Goal: Task Accomplishment & Management: Manage account settings

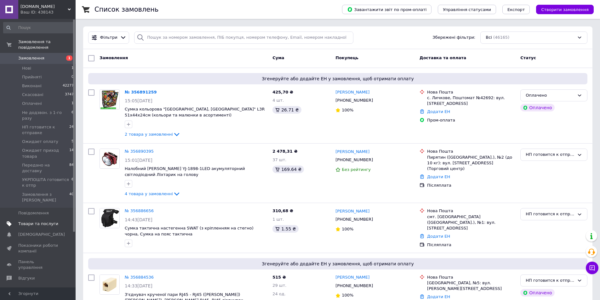
click at [38, 221] on span "Товари та послуги" at bounding box center [38, 224] width 40 height 6
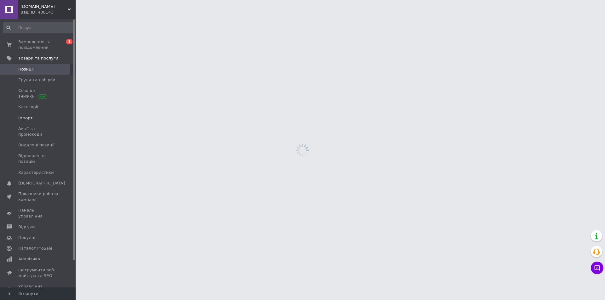
click at [29, 115] on span "Імпорт" at bounding box center [25, 118] width 14 height 6
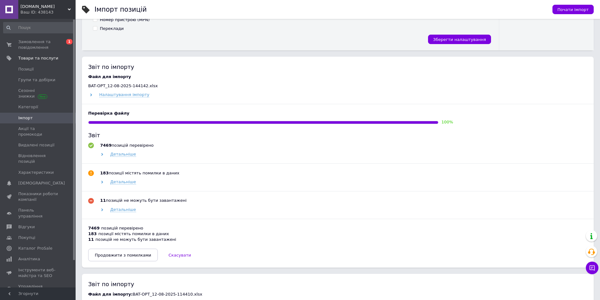
scroll to position [252, 0]
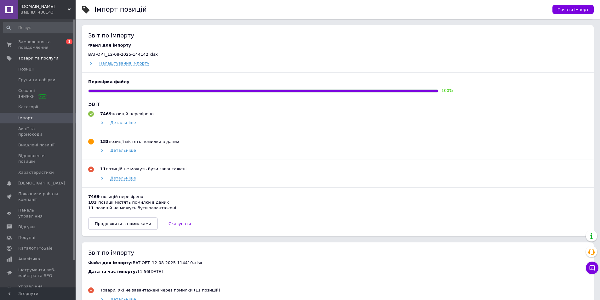
click at [114, 225] on span "Продовжити з помилками" at bounding box center [123, 223] width 56 height 5
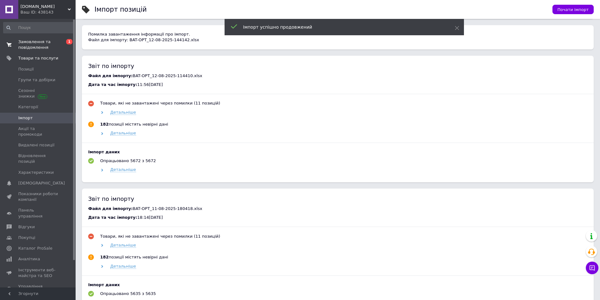
click at [31, 43] on span "Замовлення та повідомлення" at bounding box center [38, 44] width 40 height 11
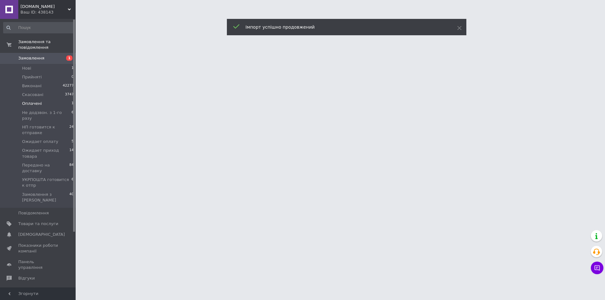
click at [25, 101] on span "Оплачені" at bounding box center [32, 104] width 20 height 6
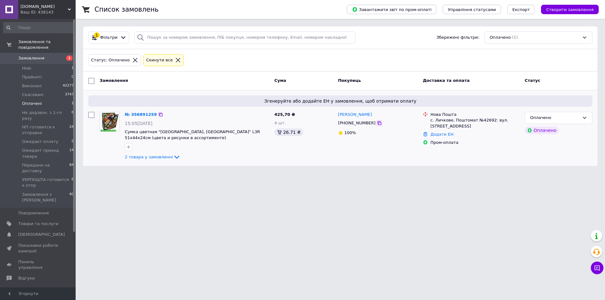
click at [377, 123] on icon at bounding box center [379, 123] width 4 height 4
click at [138, 116] on link "№ 356891259" at bounding box center [141, 114] width 32 height 5
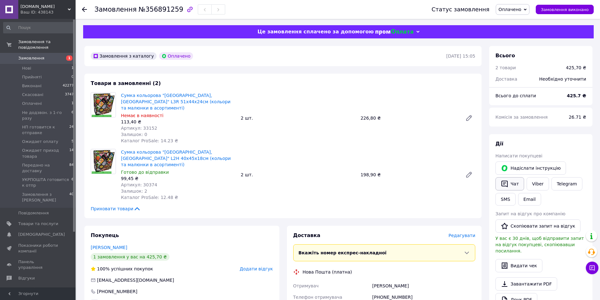
click at [512, 188] on button "Чат" at bounding box center [509, 183] width 29 height 13
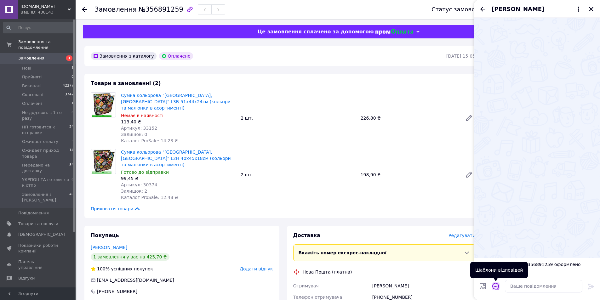
click at [498, 285] on icon "Відкрити шаблони відповідей" at bounding box center [495, 286] width 7 height 7
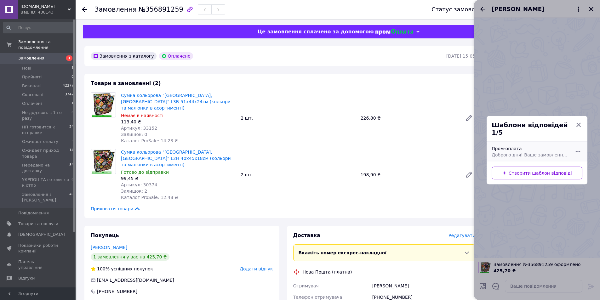
click at [532, 147] on div "Пром-оплата Доброго дня! Ваше замовлення успішно оброблено в автоматичному режи…" at bounding box center [530, 152] width 82 height 18
type textarea "Доброго дня! Ваше замовлення успішно оброблено в автоматичному режимі. Товар є …"
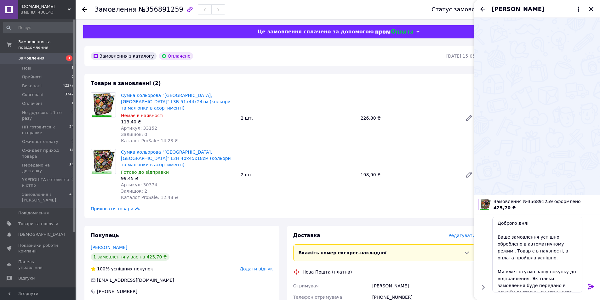
click at [590, 287] on icon at bounding box center [591, 287] width 6 height 6
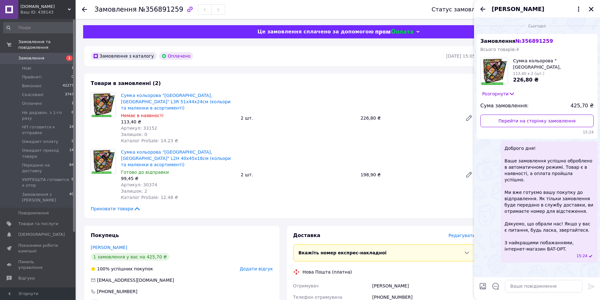
click at [590, 10] on icon "Закрити" at bounding box center [591, 9] width 4 height 4
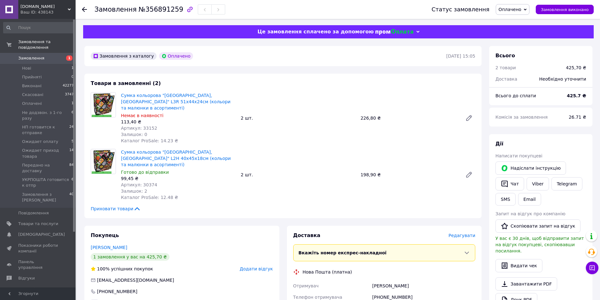
click at [518, 9] on span "Оплачено" at bounding box center [510, 9] width 23 height 5
click at [528, 59] on li "НП готовится к отправке" at bounding box center [530, 59] width 68 height 9
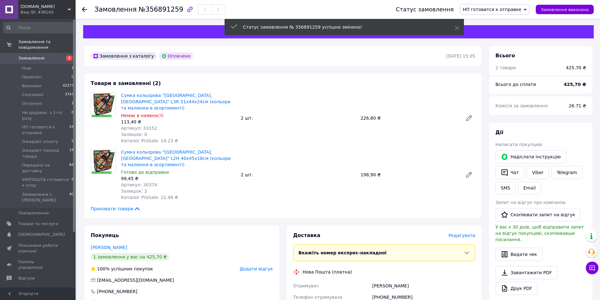
click at [83, 9] on use at bounding box center [84, 9] width 5 height 5
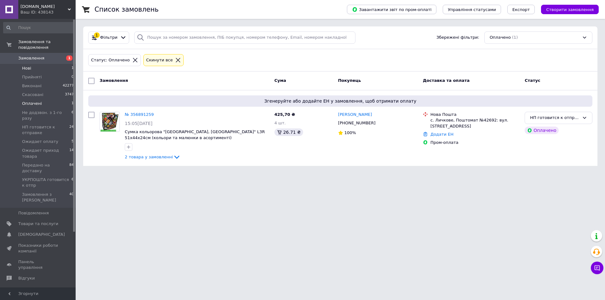
click at [28, 66] on span "Нові" at bounding box center [26, 69] width 9 height 6
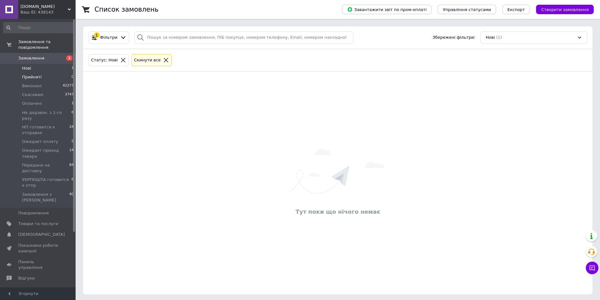
click at [30, 74] on span "Прийняті" at bounding box center [32, 77] width 20 height 6
click at [32, 101] on span "Оплачені" at bounding box center [32, 104] width 20 height 6
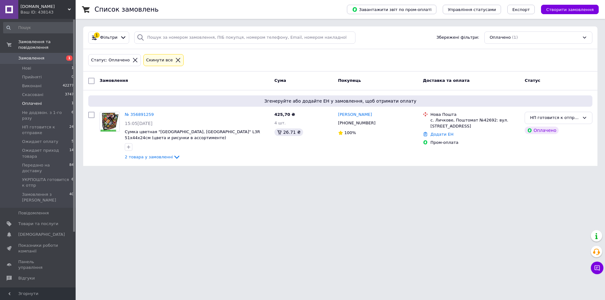
click at [50, 55] on span "Замовлення" at bounding box center [38, 58] width 40 height 6
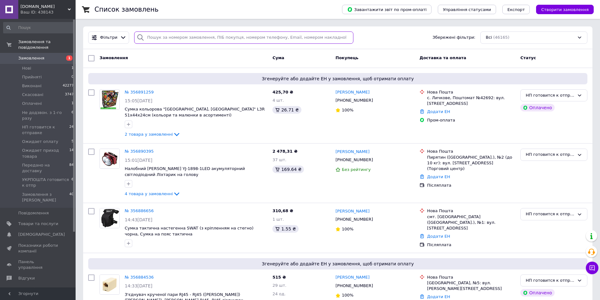
click at [154, 40] on input "search" at bounding box center [243, 37] width 219 height 12
paste input "0675010695"
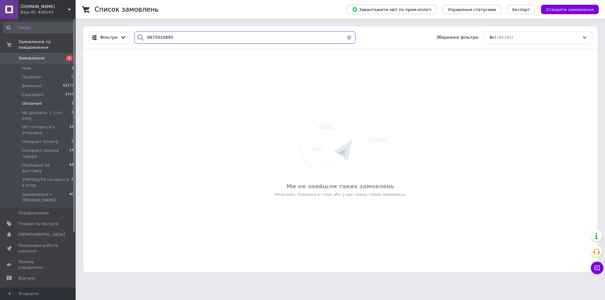
type input "0675010695"
click at [38, 101] on span "Оплачені" at bounding box center [32, 104] width 20 height 6
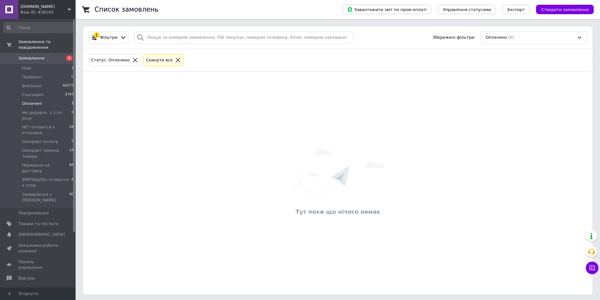
click at [36, 101] on span "Оплачені" at bounding box center [32, 104] width 20 height 6
click at [33, 232] on span "[DEMOGRAPHIC_DATA]" at bounding box center [41, 235] width 47 height 6
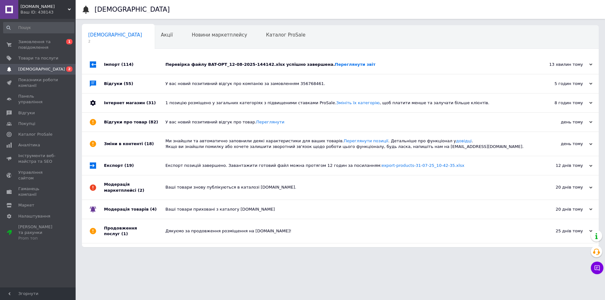
click at [245, 60] on div "Перевірка файлу BAT-OPT_12-08-2025-144142.xlsx успішно завершена. Переглянути з…" at bounding box center [347, 64] width 364 height 19
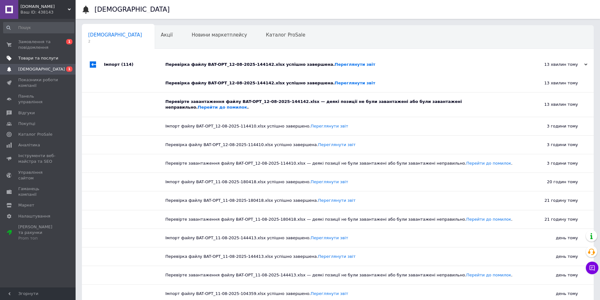
click at [27, 57] on span "Товари та послуги" at bounding box center [38, 58] width 40 height 6
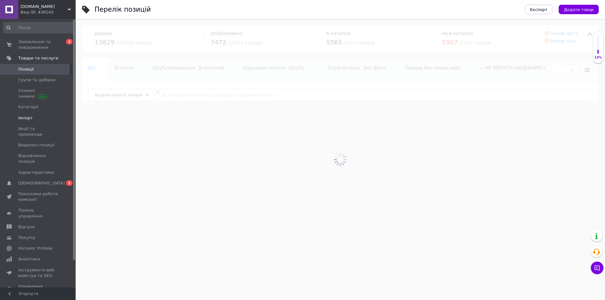
click at [26, 115] on span "Імпорт" at bounding box center [25, 118] width 14 height 6
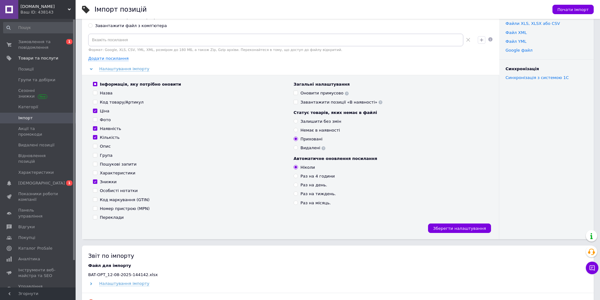
scroll to position [126, 0]
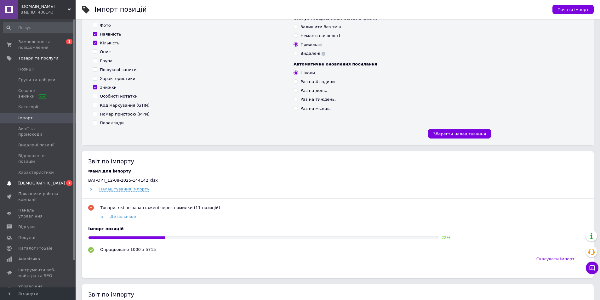
click at [27, 180] on span "[DEMOGRAPHIC_DATA]" at bounding box center [41, 183] width 47 height 6
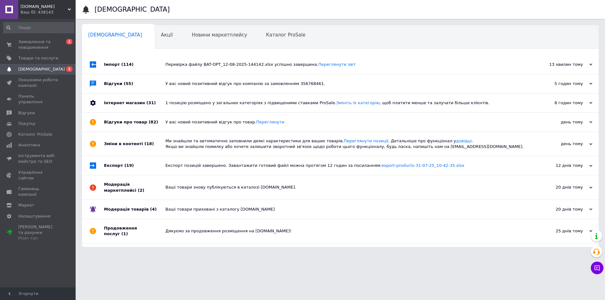
click at [114, 62] on div "Імпорт (114)" at bounding box center [134, 64] width 61 height 19
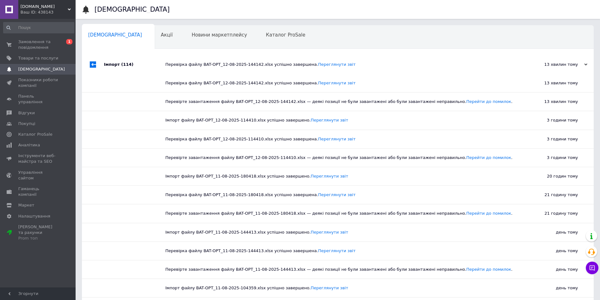
click at [115, 65] on div "Імпорт (114)" at bounding box center [134, 64] width 61 height 19
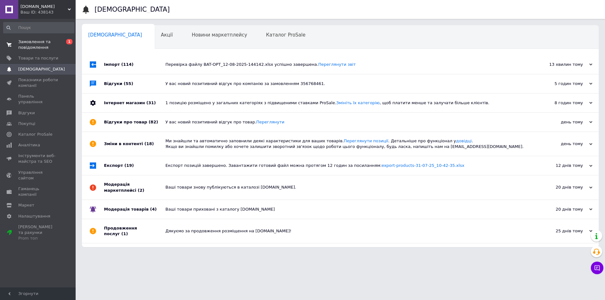
click at [48, 44] on span "Замовлення та повідомлення" at bounding box center [38, 44] width 40 height 11
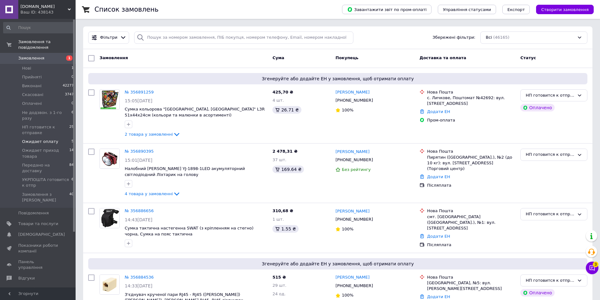
click at [39, 139] on span "Ожидает оплату" at bounding box center [40, 142] width 36 height 6
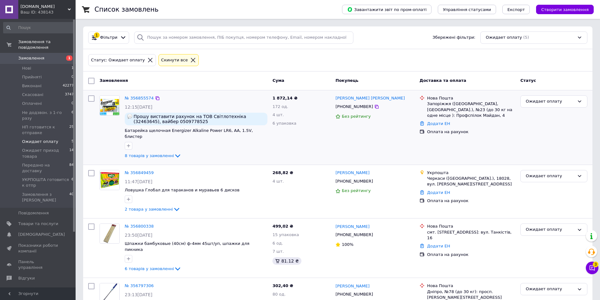
scroll to position [63, 0]
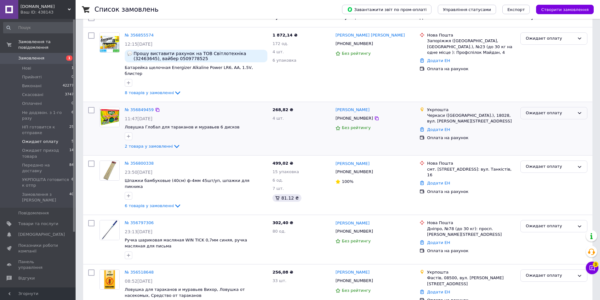
click at [549, 110] on div "Ожидает оплату" at bounding box center [550, 113] width 49 height 7
click at [556, 132] on li "Ожидает приход товара" at bounding box center [554, 138] width 66 height 12
click at [540, 163] on div "Ожидает оплату" at bounding box center [550, 166] width 49 height 7
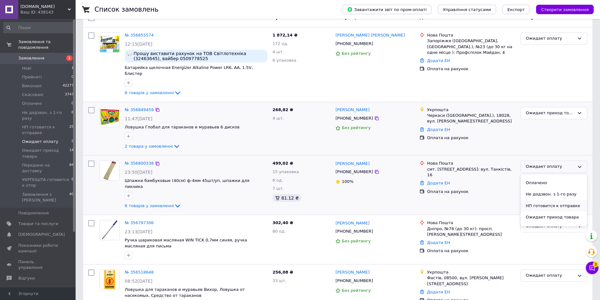
click at [550, 200] on li "НП готовится к отправке" at bounding box center [554, 206] width 66 height 12
click at [540, 223] on div "Ожидает оплату" at bounding box center [550, 226] width 49 height 7
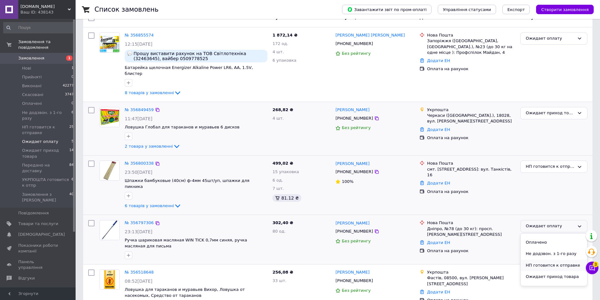
click at [545, 260] on li "НП готовится к отправке" at bounding box center [554, 266] width 66 height 12
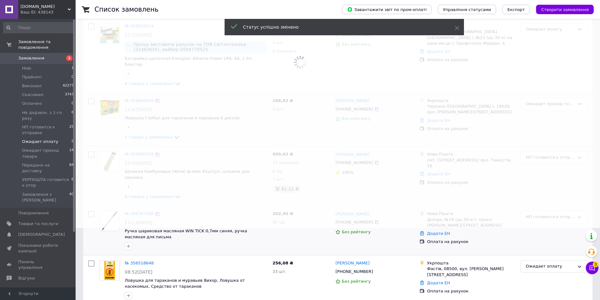
scroll to position [19, 0]
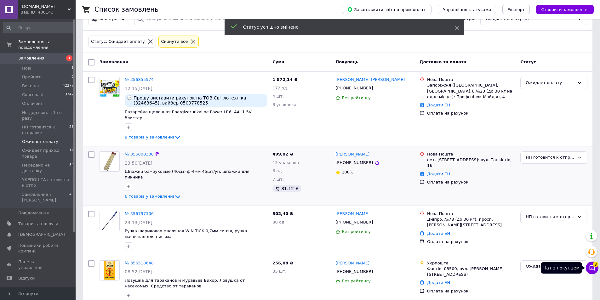
click at [595, 269] on icon at bounding box center [592, 268] width 6 height 6
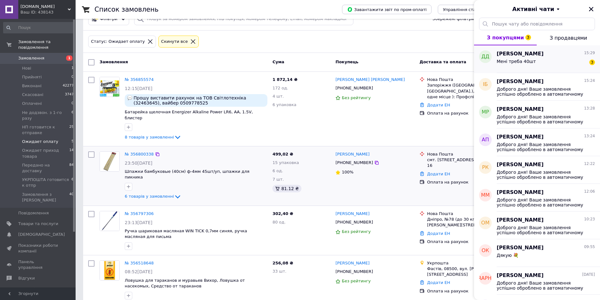
click at [552, 56] on div "Давид Дутчак 15:29" at bounding box center [546, 53] width 98 height 7
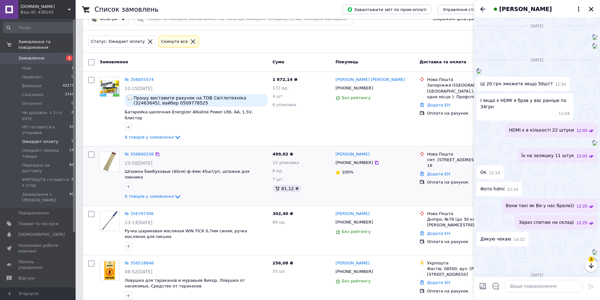
click at [482, 74] on img at bounding box center [478, 71] width 5 height 5
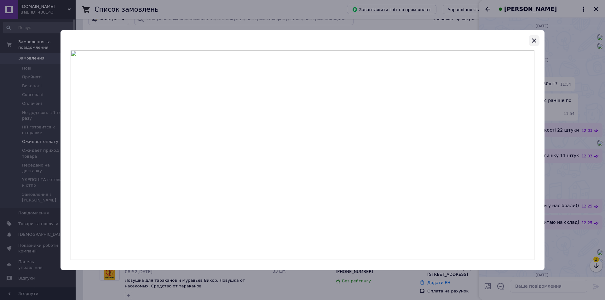
click at [532, 42] on icon "button" at bounding box center [534, 40] width 4 height 4
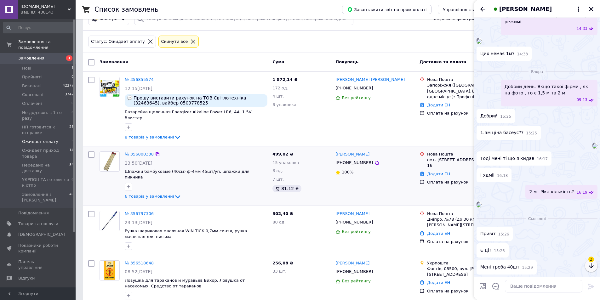
click at [588, 265] on icon "button" at bounding box center [591, 266] width 8 height 8
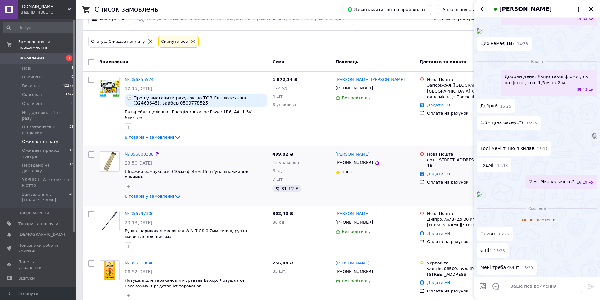
scroll to position [1864, 0]
click at [482, 192] on img at bounding box center [478, 194] width 5 height 5
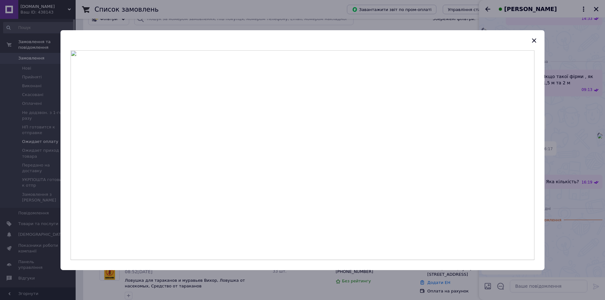
click at [335, 166] on img at bounding box center [303, 155] width 464 height 210
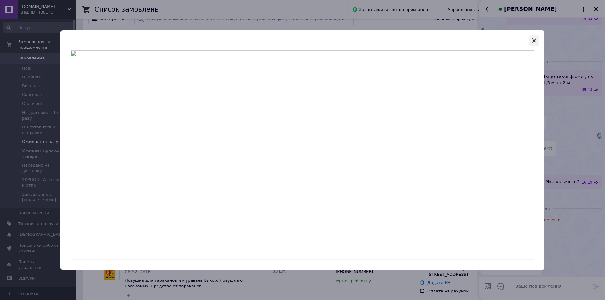
click at [532, 40] on icon "button" at bounding box center [534, 41] width 8 height 8
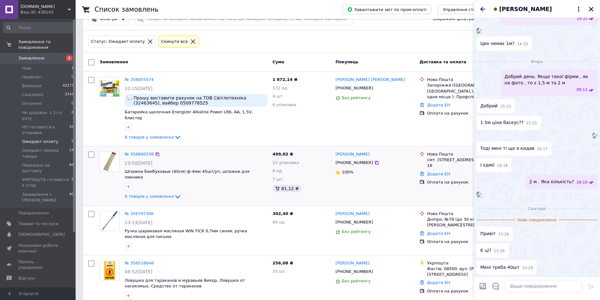
scroll to position [1013, 0]
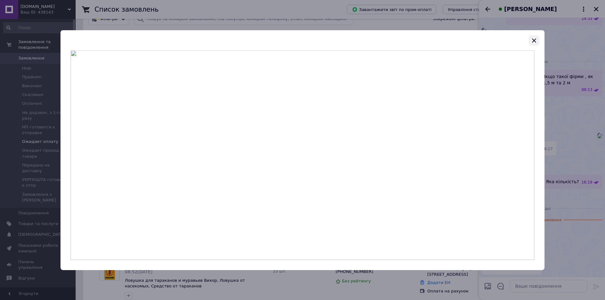
click at [534, 40] on icon "button" at bounding box center [534, 40] width 4 height 4
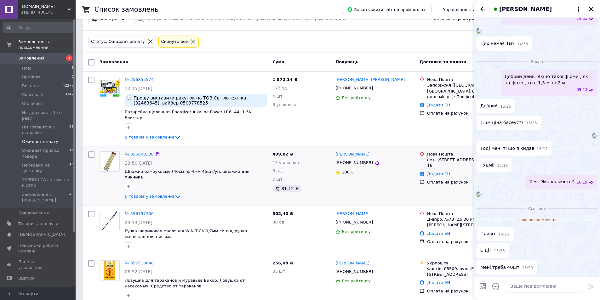
scroll to position [1864, 0]
click at [528, 288] on textarea at bounding box center [543, 286] width 77 height 13
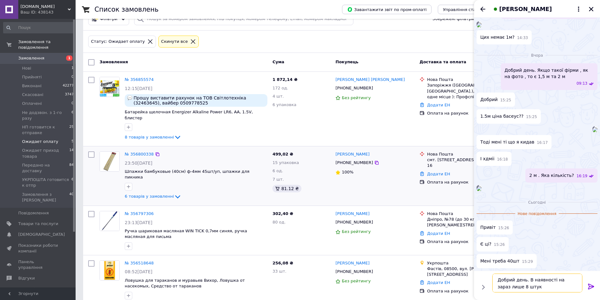
type textarea "Добрий день. В наявності на зараз лише 8 штук"
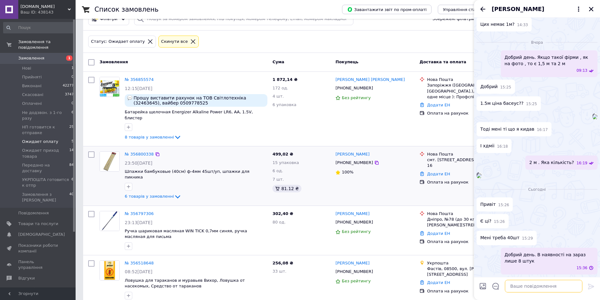
scroll to position [1883, 0]
type textarea "Ви у вайбері є?"
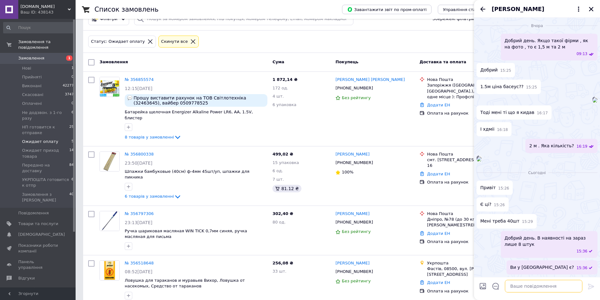
click at [528, 287] on textarea at bounding box center [543, 286] width 77 height 13
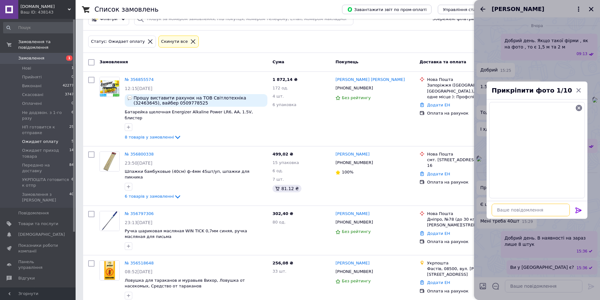
click at [512, 210] on textarea at bounding box center [531, 210] width 78 height 13
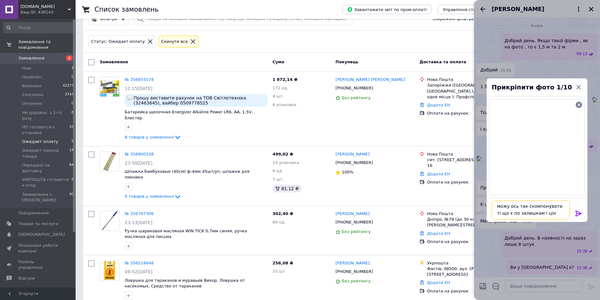
type textarea "можу ось так скомпонувати ті що є по залишкам і ціні"
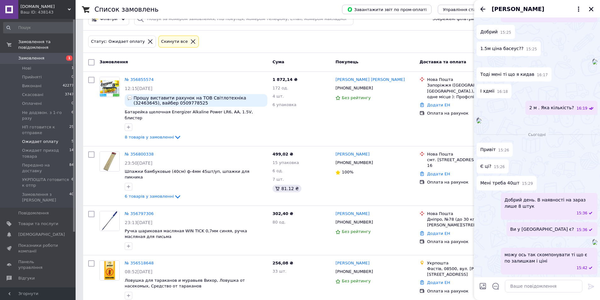
scroll to position [1968, 0]
click at [540, 290] on textarea at bounding box center [543, 286] width 77 height 13
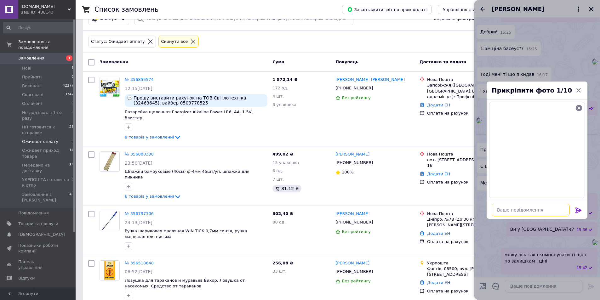
click at [522, 204] on textarea at bounding box center [531, 210] width 78 height 13
type textarea "цих 5 шт"
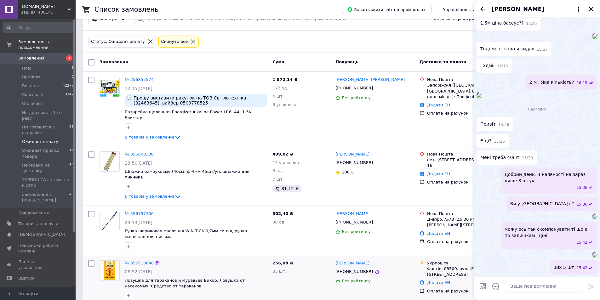
scroll to position [2082, 0]
click at [521, 288] on textarea at bounding box center [543, 286] width 77 height 13
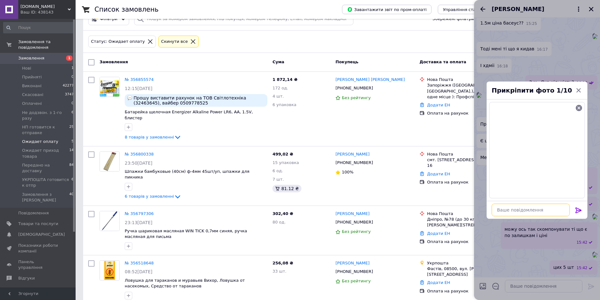
click at [503, 207] on textarea at bounding box center [531, 210] width 78 height 13
type textarea "цих 16 шт"
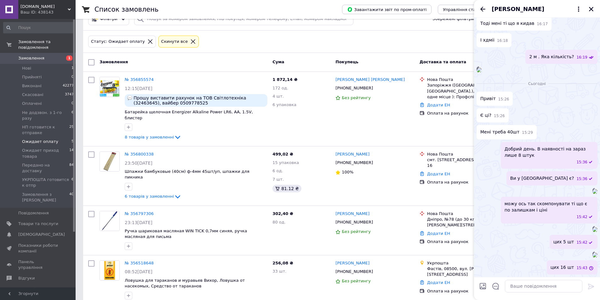
scroll to position [2195, 0]
click at [520, 286] on textarea at bounding box center [543, 286] width 77 height 13
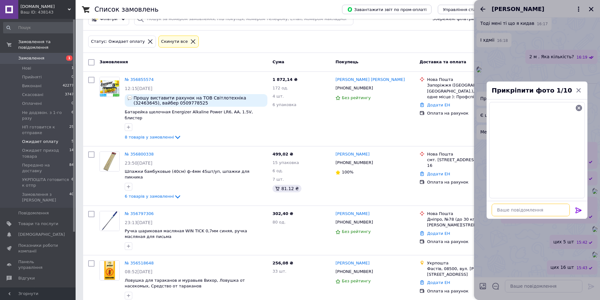
click at [508, 211] on textarea at bounding box center [531, 210] width 78 height 13
type textarea "цих 19 шт"
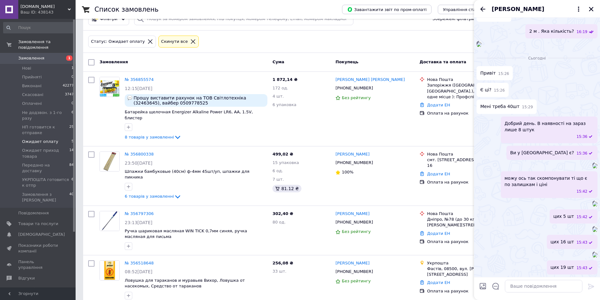
scroll to position [2050, 0]
click at [522, 146] on div "Ви у вайбері є? 15:36" at bounding box center [536, 153] width 121 height 14
click at [592, 163] on img at bounding box center [594, 165] width 5 height 5
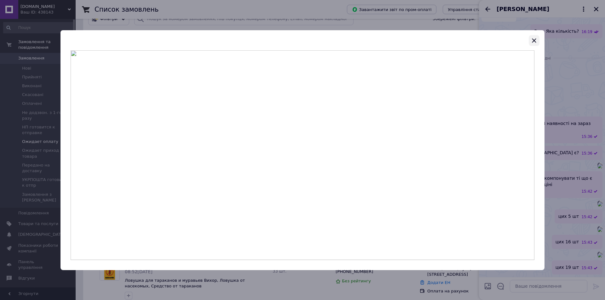
click at [531, 40] on icon "button" at bounding box center [534, 41] width 8 height 8
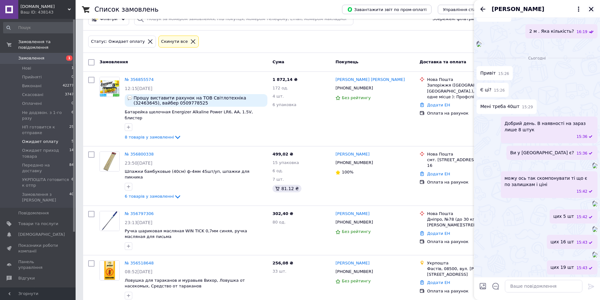
click at [594, 8] on icon "Закрити" at bounding box center [591, 9] width 6 height 6
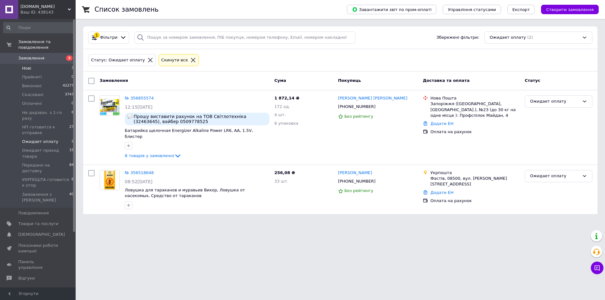
click at [25, 66] on span "Нові" at bounding box center [26, 69] width 9 height 6
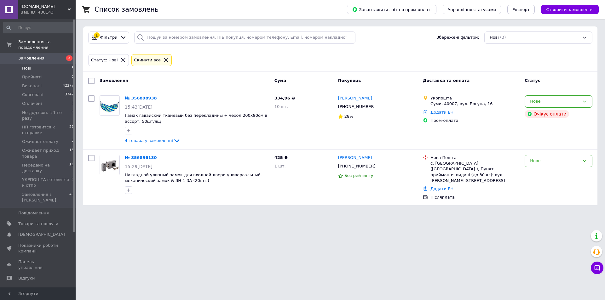
click at [91, 82] on input "checkbox" at bounding box center [91, 81] width 6 height 6
checkbox input "true"
click at [145, 80] on icon at bounding box center [146, 80] width 3 height 3
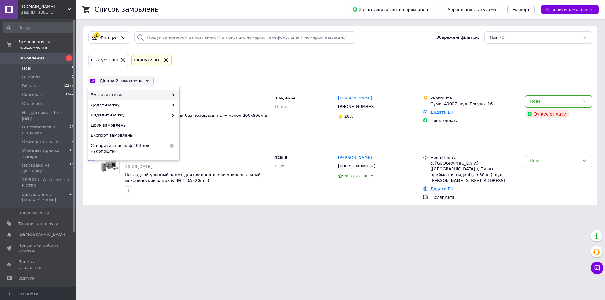
click at [171, 96] on span at bounding box center [171, 95] width 6 height 6
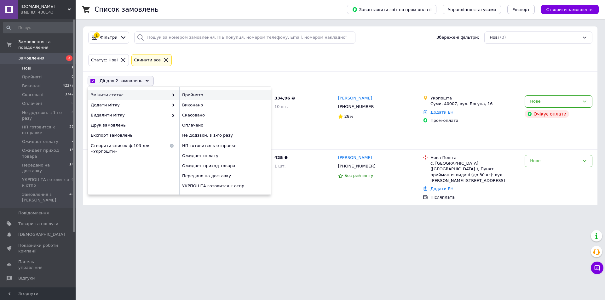
click at [188, 95] on div "Прийнято" at bounding box center [224, 95] width 91 height 10
checkbox input "false"
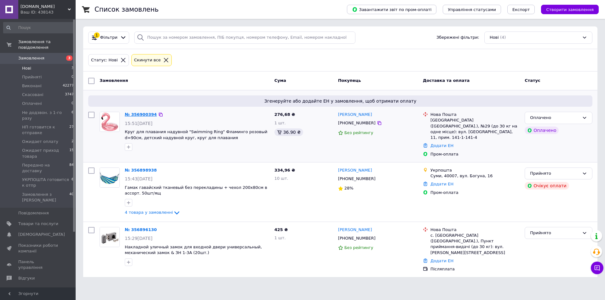
click at [142, 116] on link "№ 356900394" at bounding box center [141, 114] width 32 height 5
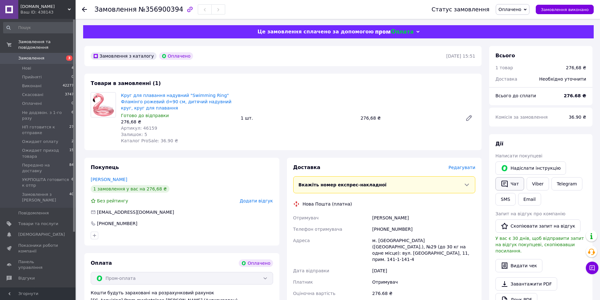
click at [517, 184] on button "Чат" at bounding box center [509, 183] width 29 height 13
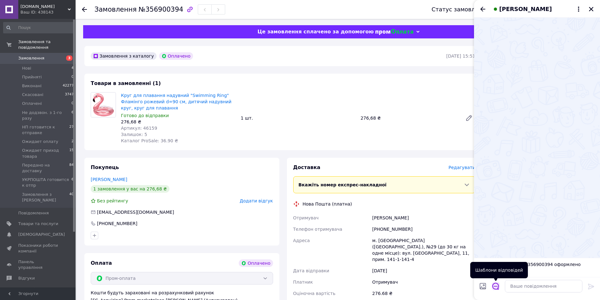
click at [493, 286] on icon "Відкрити шаблони відповідей" at bounding box center [495, 286] width 7 height 7
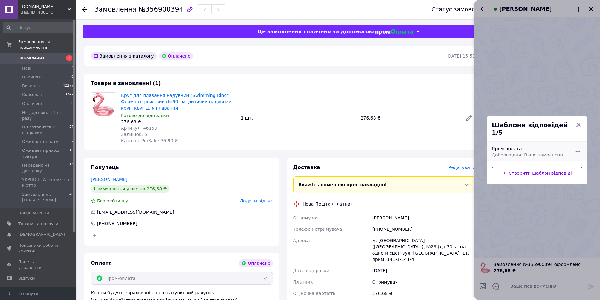
click at [533, 146] on div "Пром-оплата Доброго дня! Ваше замовлення успішно оброблено в автоматичному режи…" at bounding box center [530, 152] width 82 height 18
type textarea "Доброго дня! Ваше замовлення успішно оброблено в автоматичному режимі. Товар є …"
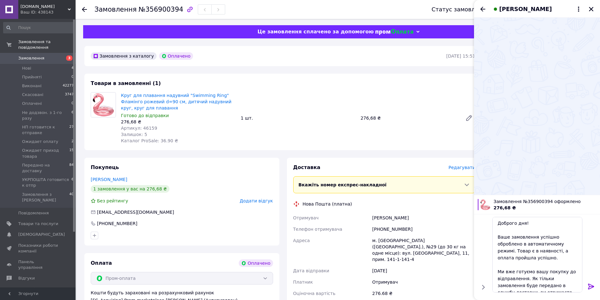
click at [592, 285] on icon at bounding box center [591, 287] width 6 height 6
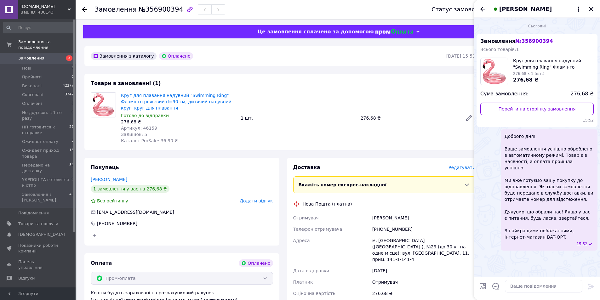
click at [591, 10] on icon "Закрити" at bounding box center [591, 9] width 6 height 6
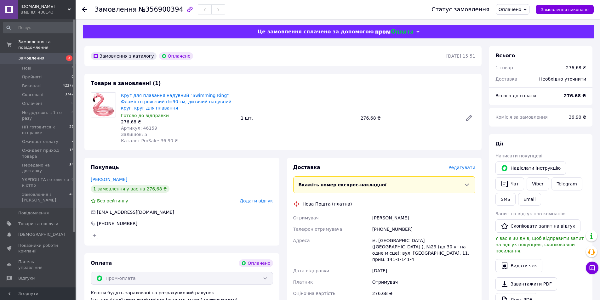
click at [516, 8] on span "Оплачено" at bounding box center [510, 9] width 23 height 5
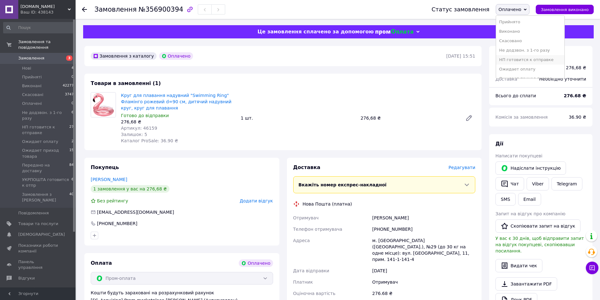
click at [528, 59] on li "НП готовится к отправке" at bounding box center [530, 59] width 68 height 9
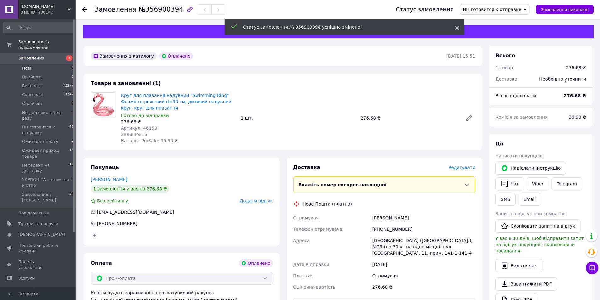
click at [28, 66] on span "Нові" at bounding box center [26, 69] width 9 height 6
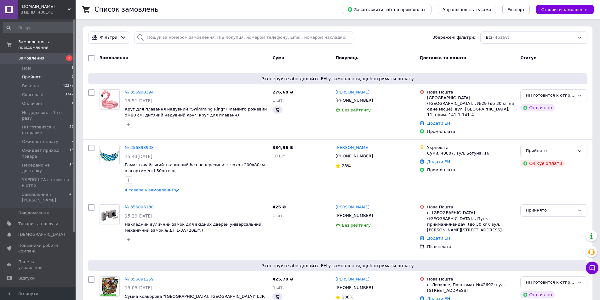
click at [35, 74] on span "Прийняті" at bounding box center [32, 77] width 20 height 6
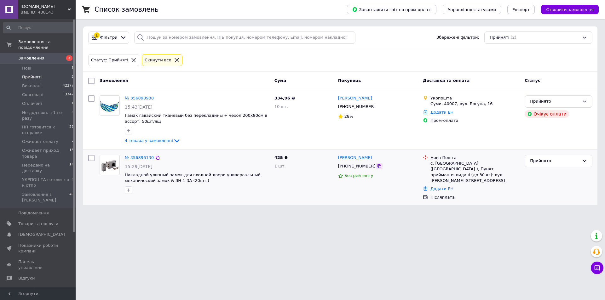
click at [377, 165] on icon at bounding box center [379, 166] width 4 height 4
click at [26, 66] on span "Нові" at bounding box center [26, 69] width 9 height 6
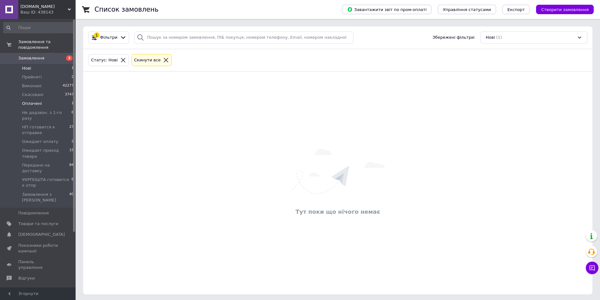
click at [36, 101] on span "Оплачені" at bounding box center [32, 104] width 20 height 6
click at [30, 74] on span "Прийняті" at bounding box center [32, 77] width 20 height 6
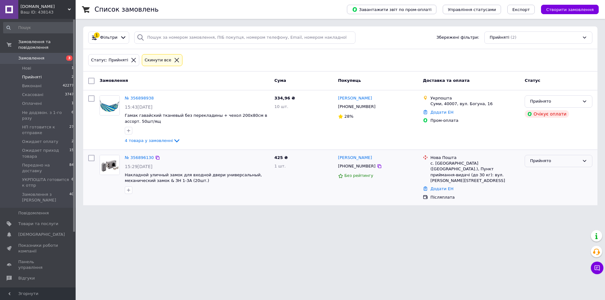
click at [548, 165] on div "Прийнято" at bounding box center [558, 161] width 68 height 12
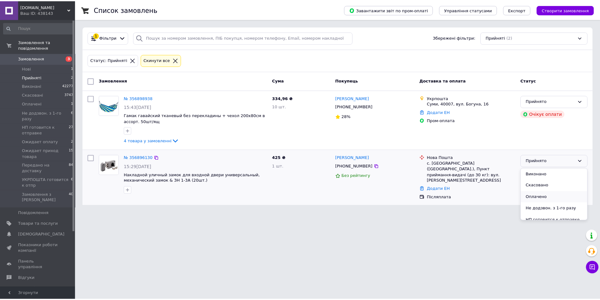
scroll to position [31, 0]
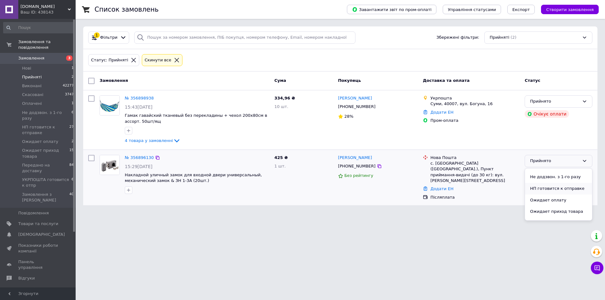
click at [549, 186] on li "НП готовится к отправке" at bounding box center [558, 189] width 67 height 12
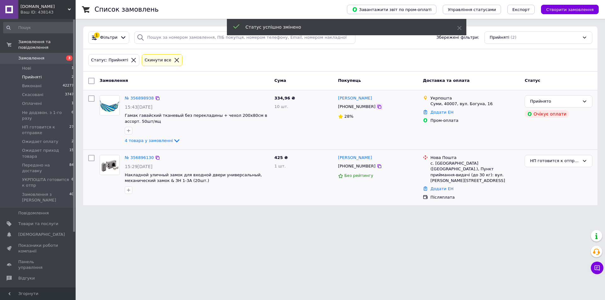
click at [377, 107] on icon at bounding box center [379, 106] width 5 height 5
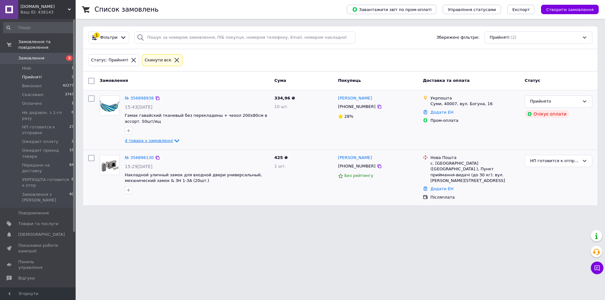
click at [165, 140] on span "4 товара у замовленні" at bounding box center [149, 140] width 48 height 5
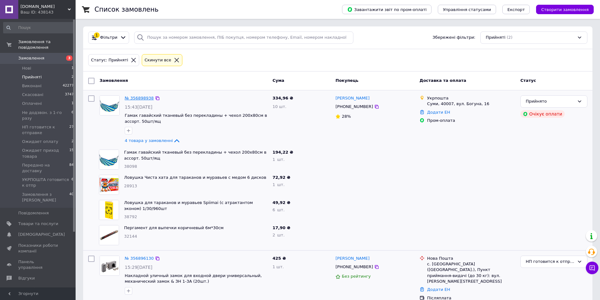
click at [144, 99] on link "№ 356898938" at bounding box center [139, 98] width 29 height 5
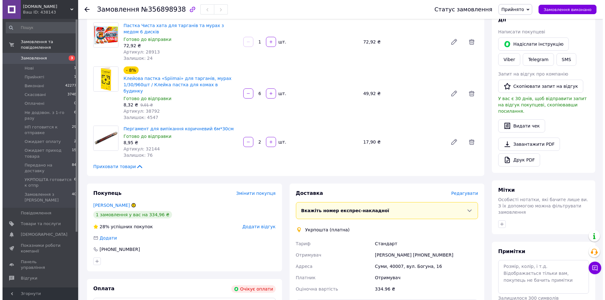
scroll to position [189, 0]
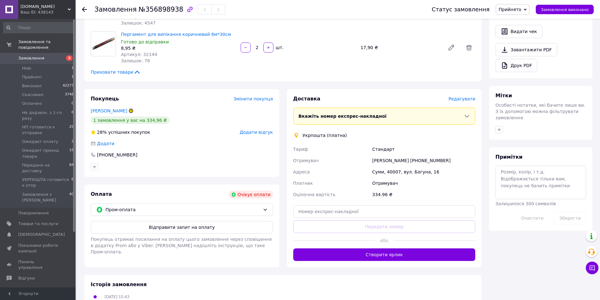
click at [465, 96] on span "Редагувати" at bounding box center [461, 98] width 27 height 5
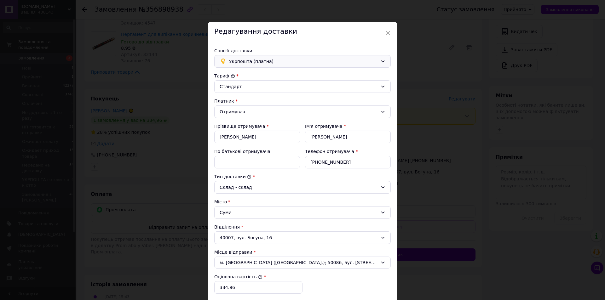
click at [248, 63] on span "Укрпошта (платна)" at bounding box center [303, 61] width 149 height 7
click at [251, 75] on span "Нова Пошта (платна)" at bounding box center [307, 75] width 156 height 6
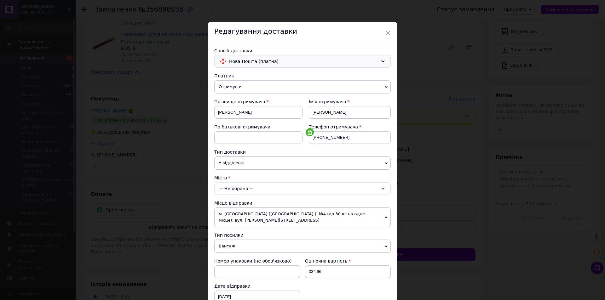
scroll to position [31, 0]
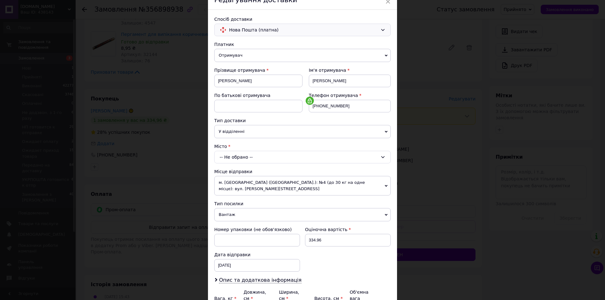
click at [244, 156] on div "-- Не обрано --" at bounding box center [302, 157] width 176 height 13
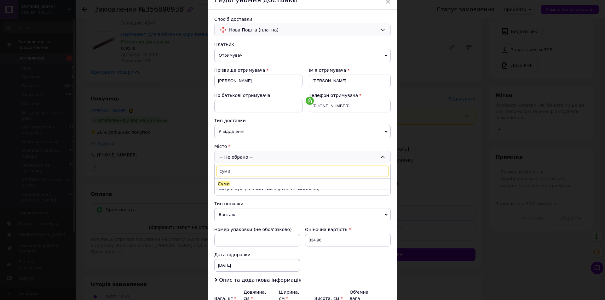
type input "суми"
click at [230, 181] on li "Суми" at bounding box center [302, 184] width 176 height 10
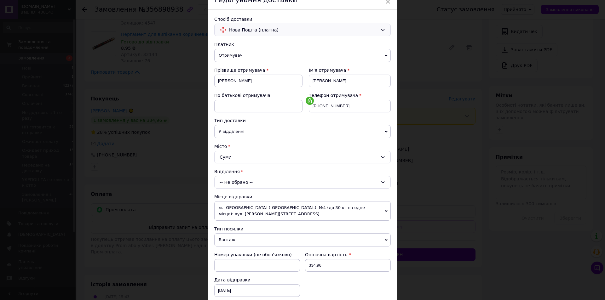
click at [256, 184] on div "-- Не обрано --" at bounding box center [302, 182] width 176 height 13
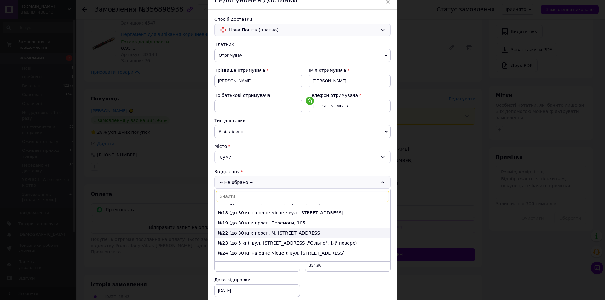
scroll to position [126, 0]
click at [246, 233] on li "№17 (до 30 кг на одне місце): вул. Паркова, 4/1" at bounding box center [302, 234] width 176 height 10
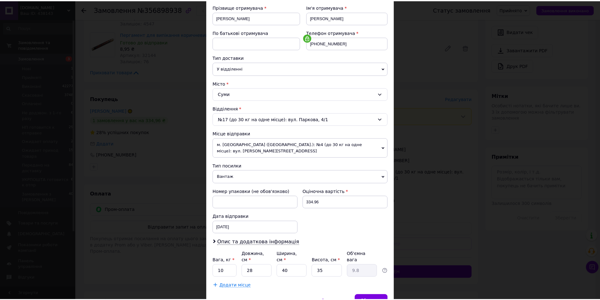
scroll to position [124, 0]
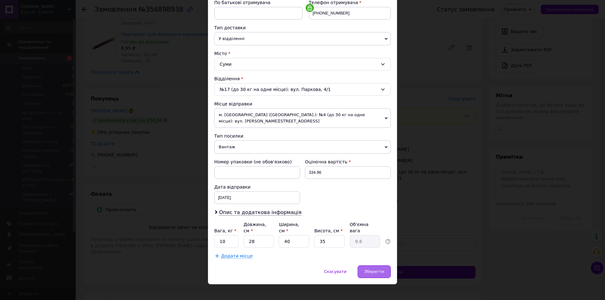
click at [378, 269] on span "Зберегти" at bounding box center [374, 271] width 20 height 5
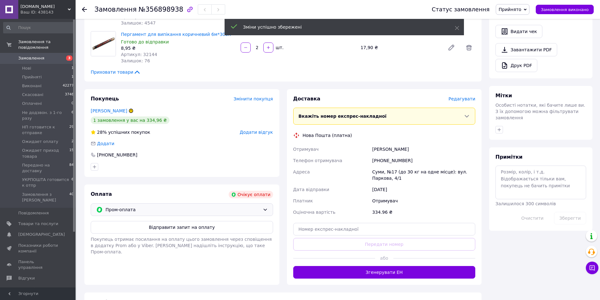
click at [153, 206] on span "Пром-оплата" at bounding box center [183, 209] width 155 height 7
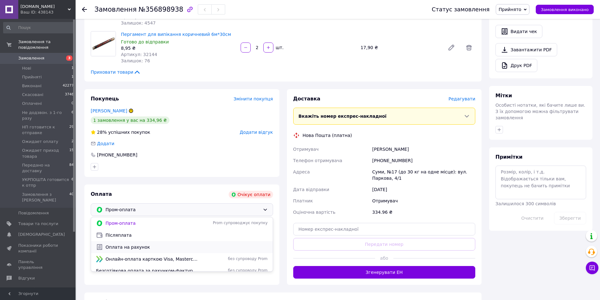
click at [135, 244] on span "Оплата на рахунок" at bounding box center [187, 247] width 162 height 6
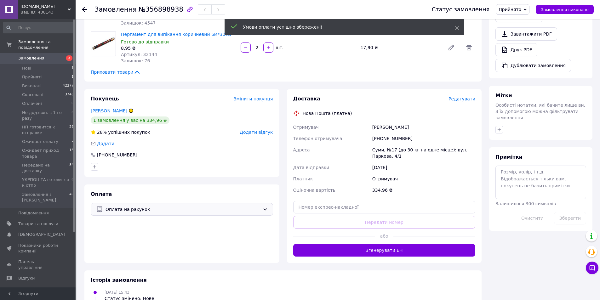
click at [153, 206] on span "Оплата на рахунок" at bounding box center [183, 209] width 155 height 7
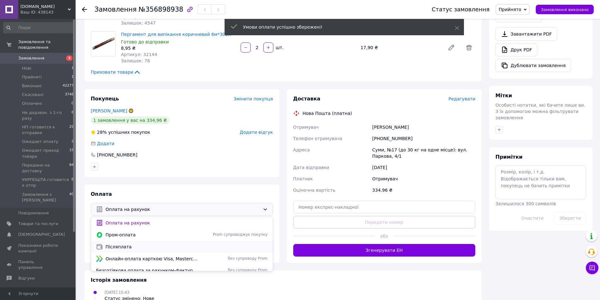
click at [121, 244] on span "Післяплата" at bounding box center [187, 247] width 162 height 6
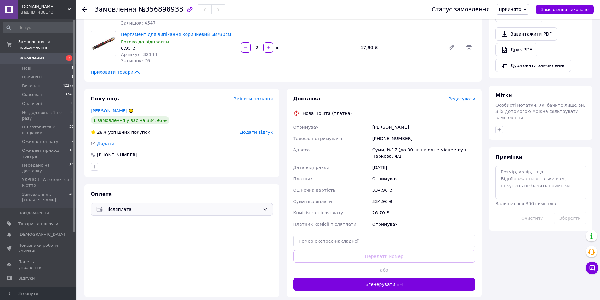
click at [521, 9] on span "Прийнято" at bounding box center [510, 9] width 23 height 5
click at [535, 61] on li "НП готовится к отправке" at bounding box center [530, 59] width 68 height 9
click at [84, 8] on icon at bounding box center [84, 9] width 5 height 5
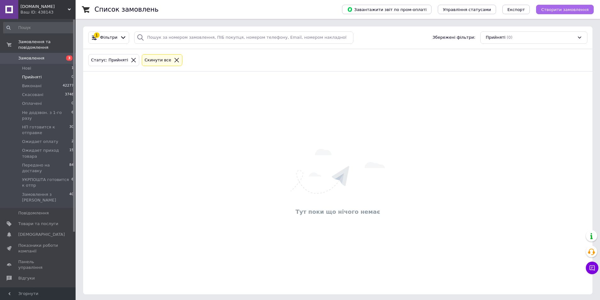
click at [567, 11] on span "Створити замовлення" at bounding box center [565, 9] width 48 height 5
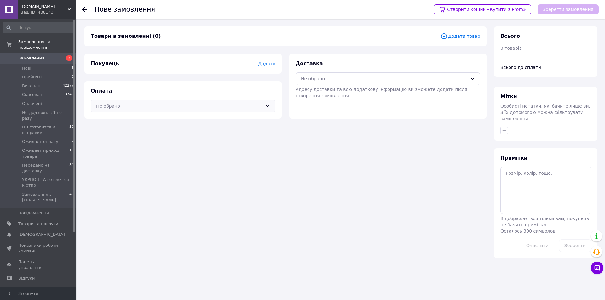
click at [218, 105] on div "Не обрано" at bounding box center [179, 106] width 166 height 7
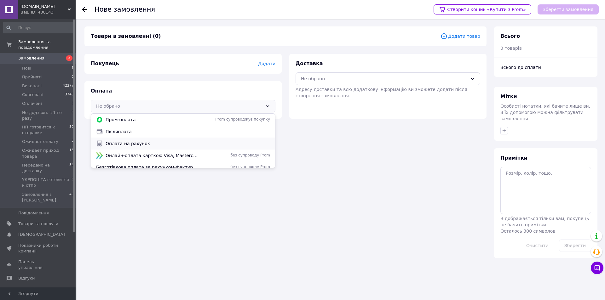
click at [139, 141] on span "Оплата на рахунок" at bounding box center [188, 143] width 164 height 6
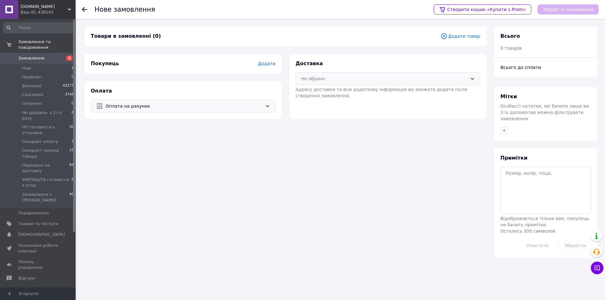
click at [377, 79] on div "Не обрано" at bounding box center [384, 78] width 166 height 7
click at [322, 106] on span "Укрпошта (платна)" at bounding box center [392, 104] width 164 height 6
click at [266, 62] on span "Додати" at bounding box center [266, 63] width 17 height 5
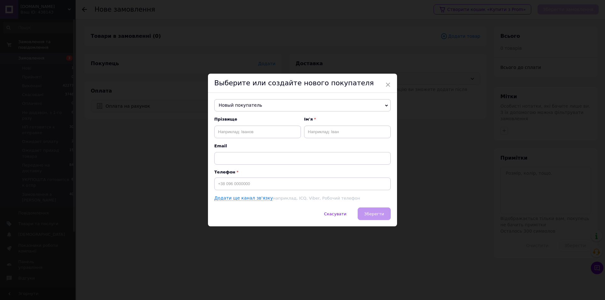
click at [240, 103] on span "Новый покупатель" at bounding box center [302, 105] width 176 height 13
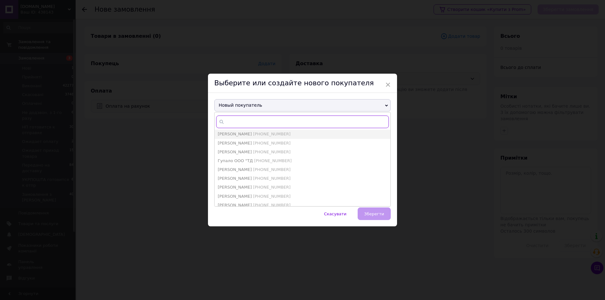
paste input "0680791688"
type input "0680791688"
click at [252, 142] on span "Шаблевська Єлизавета" at bounding box center [235, 143] width 34 height 5
type input "Шаблевська Єлизавета"
type input "[PHONE_NUMBER]"
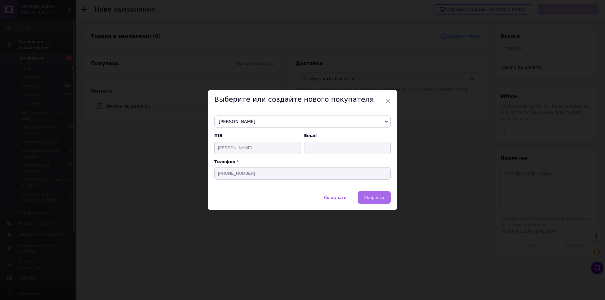
click at [370, 197] on span "Зберегти" at bounding box center [374, 197] width 20 height 5
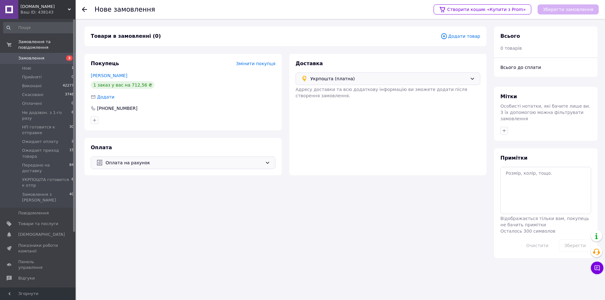
click at [461, 35] on span "Додати товар" at bounding box center [460, 36] width 40 height 7
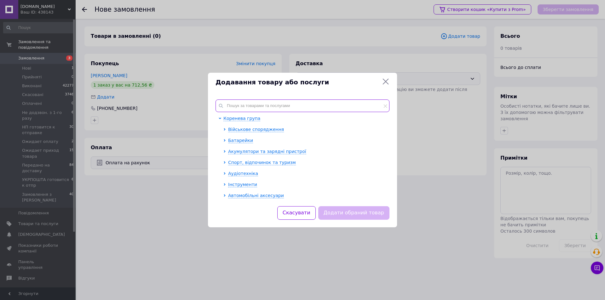
click at [242, 105] on input "text" at bounding box center [302, 106] width 174 height 13
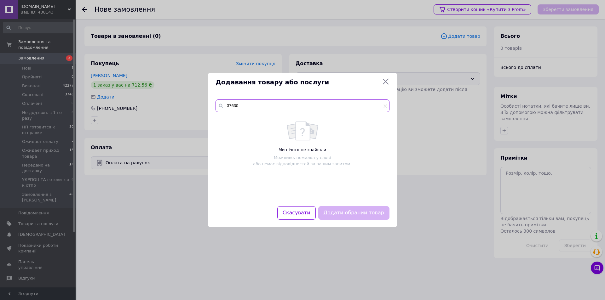
type input "37630"
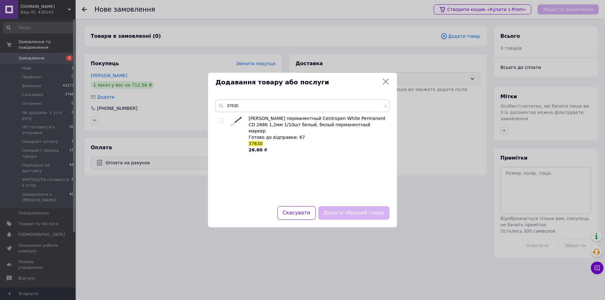
click at [219, 121] on input "checkbox" at bounding box center [221, 121] width 4 height 4
checkbox input "true"
click at [341, 211] on button "Додати обраний товар" at bounding box center [353, 213] width 71 height 14
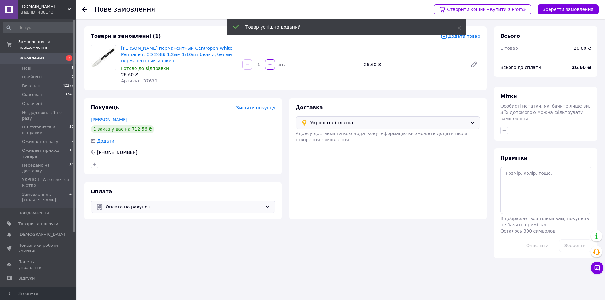
click at [260, 62] on input "1" at bounding box center [259, 64] width 10 height 5
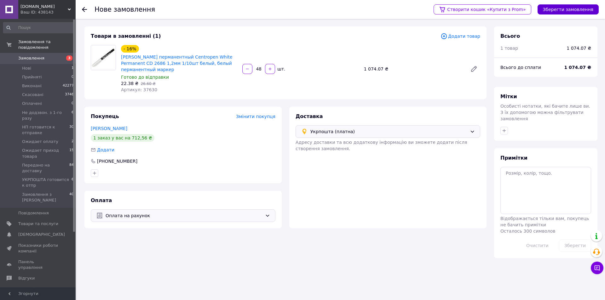
type input "48"
click at [580, 9] on button "Зберегти замовлення" at bounding box center [567, 9] width 61 height 10
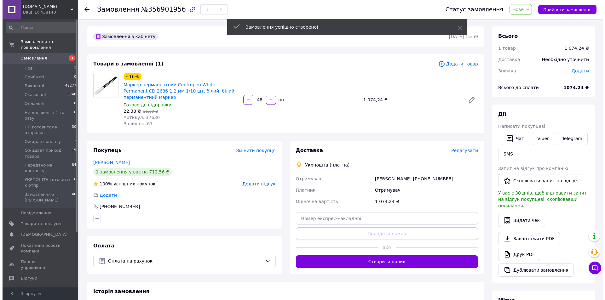
scroll to position [31, 0]
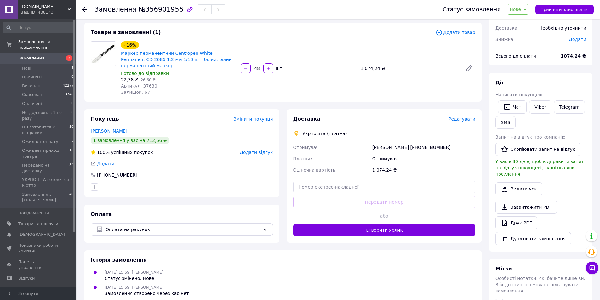
click at [470, 117] on span "Редагувати" at bounding box center [461, 119] width 27 height 5
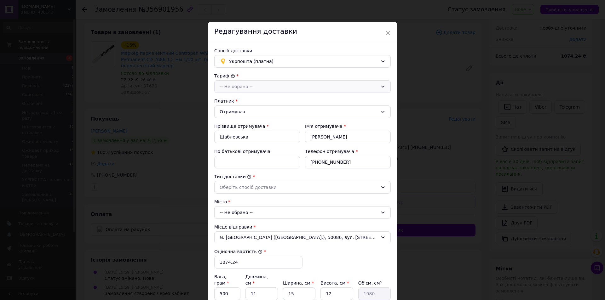
click at [246, 87] on div "-- Не обрано --" at bounding box center [299, 86] width 158 height 7
click at [238, 99] on li "Стандарт" at bounding box center [302, 100] width 176 height 12
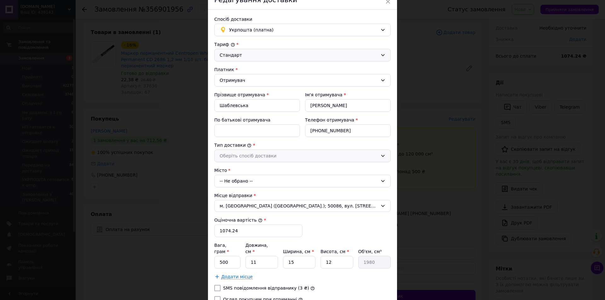
click at [248, 155] on div "Оберіть спосіб доставки" at bounding box center [299, 155] width 158 height 7
click at [245, 168] on li "Склад - склад" at bounding box center [302, 169] width 176 height 12
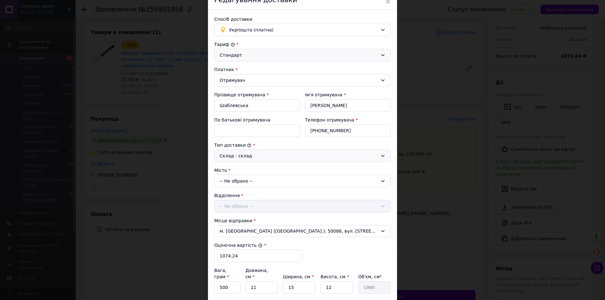
click at [239, 180] on div "-- Не обрано --" at bounding box center [302, 181] width 176 height 13
type input "ірпін"
click at [230, 208] on li "Ірпін ь" at bounding box center [302, 208] width 176 height 10
click at [247, 205] on div "-- Не обрано --" at bounding box center [302, 206] width 176 height 13
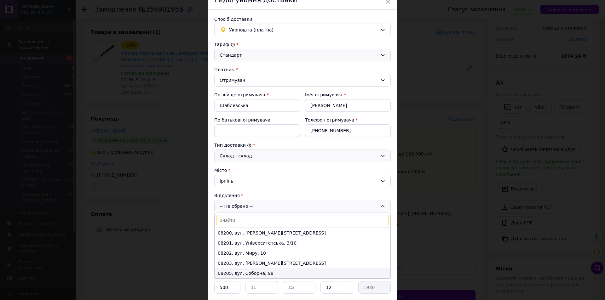
click at [244, 273] on li "08205, вул. Соборна, 98" at bounding box center [302, 273] width 176 height 10
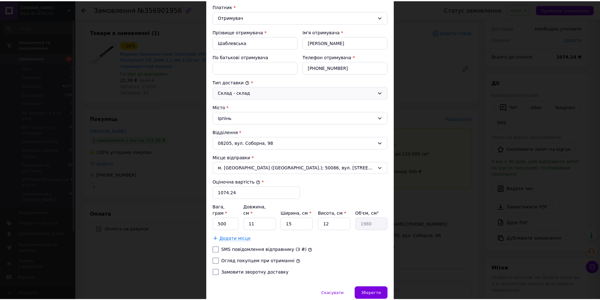
scroll to position [117, 0]
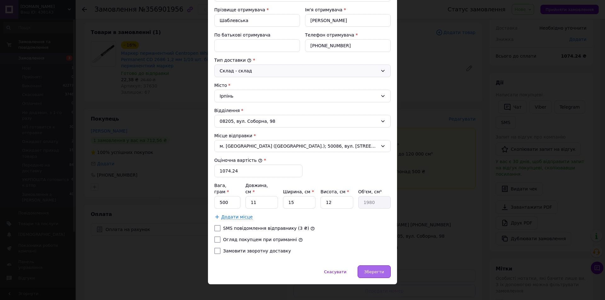
click at [368, 270] on span "Зберегти" at bounding box center [374, 272] width 20 height 5
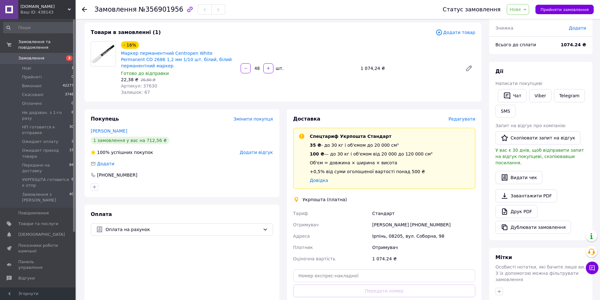
click at [528, 9] on span "Нове" at bounding box center [518, 9] width 22 height 11
click at [526, 23] on li "Прийнято" at bounding box center [541, 21] width 68 height 9
click at [521, 9] on span "Прийнято" at bounding box center [510, 9] width 23 height 5
click at [525, 43] on li "Ожидает оплату" at bounding box center [530, 43] width 68 height 9
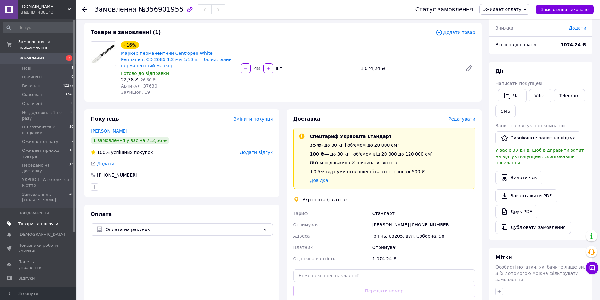
click at [38, 221] on span "Товари та послуги" at bounding box center [38, 224] width 40 height 6
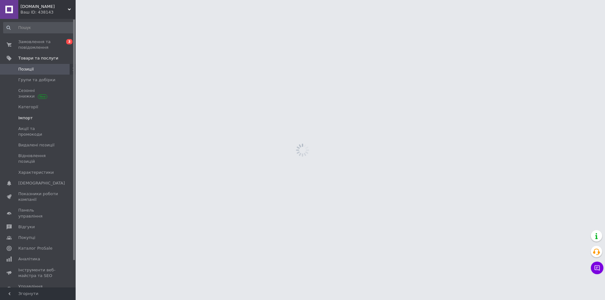
click at [29, 115] on span "Імпорт" at bounding box center [25, 118] width 14 height 6
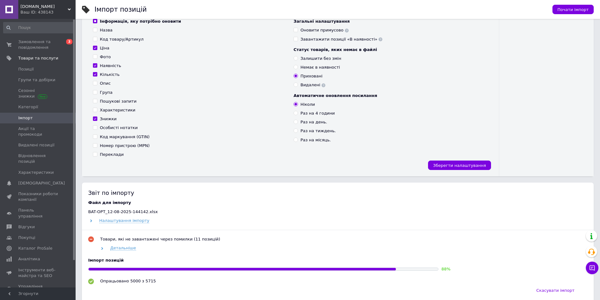
scroll to position [126, 0]
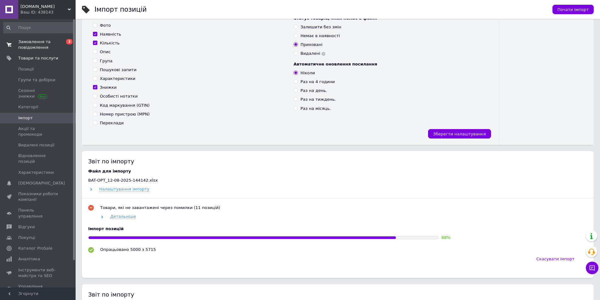
click at [28, 46] on span "Замовлення та повідомлення" at bounding box center [38, 44] width 40 height 11
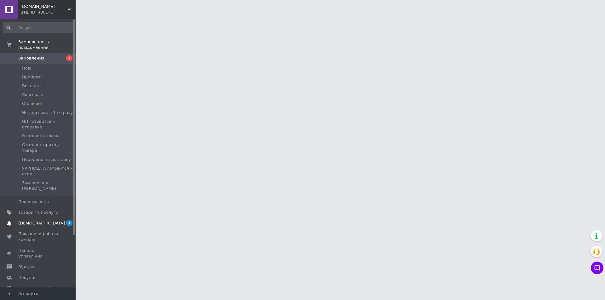
click at [28, 220] on span "[DEMOGRAPHIC_DATA]" at bounding box center [41, 223] width 47 height 6
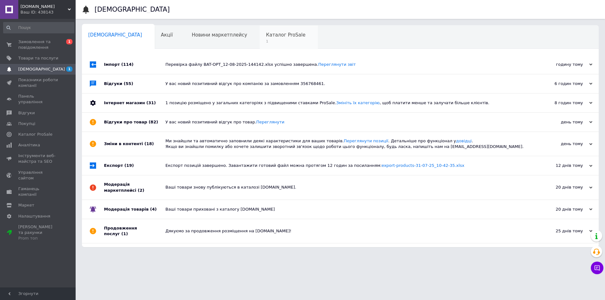
click at [266, 42] on span "1" at bounding box center [285, 41] width 39 height 5
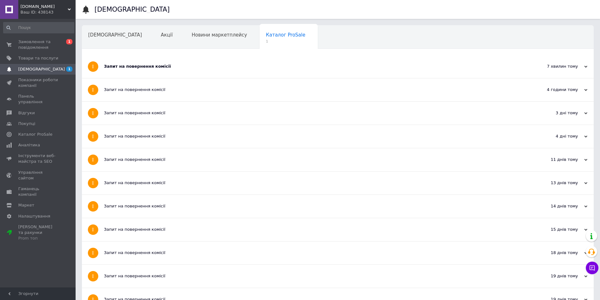
click at [134, 68] on div "Запит на повернення комісії" at bounding box center [314, 67] width 420 height 6
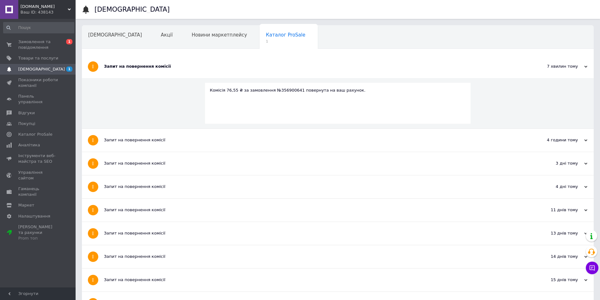
click at [277, 90] on div "Комісія 76,55 ₴ за замовлення №356900641 повернута на ваш рахунок." at bounding box center [338, 91] width 256 height 6
copy div "356900641"
click at [27, 49] on span "Замовлення та повідомлення" at bounding box center [38, 44] width 40 height 11
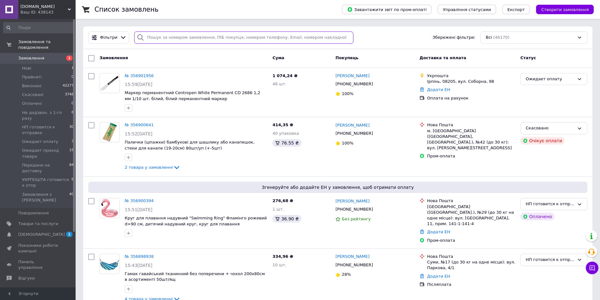
click at [165, 40] on input "search" at bounding box center [243, 37] width 219 height 12
paste input "356900641"
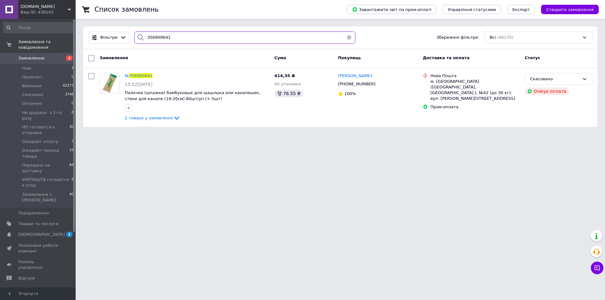
type input "356900641"
drag, startPoint x: 36, startPoint y: 206, endPoint x: 51, endPoint y: 192, distance: 20.7
click at [35, 232] on span "[DEMOGRAPHIC_DATA]" at bounding box center [41, 235] width 47 height 6
